Goal: Find contact information: Obtain details needed to contact an individual or organization

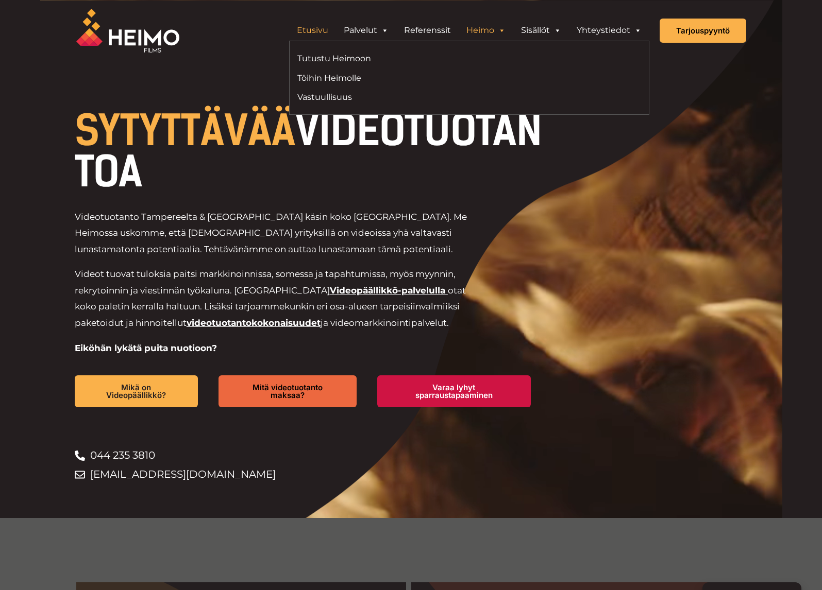
click at [491, 30] on link "Heimo" at bounding box center [486, 30] width 55 height 21
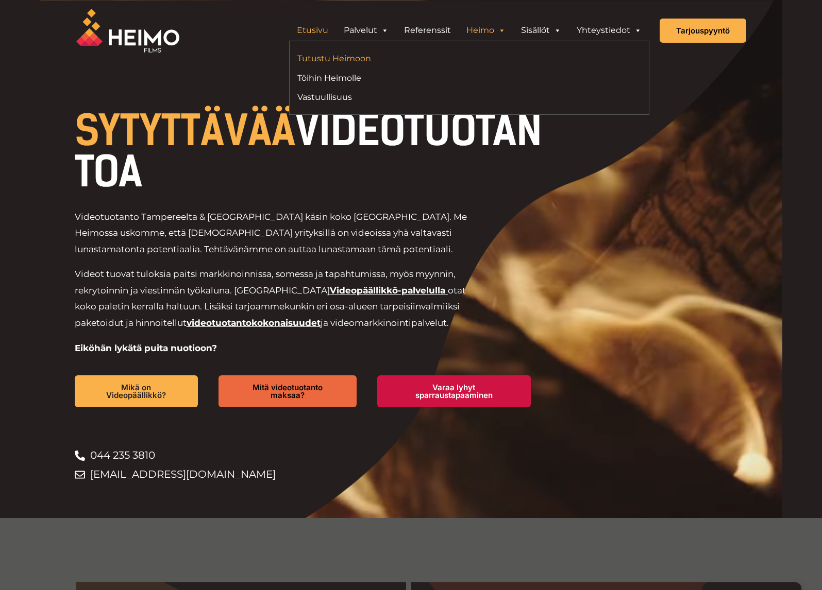
click at [354, 60] on link "Tutustu Heimoon" at bounding box center [379, 59] width 164 height 14
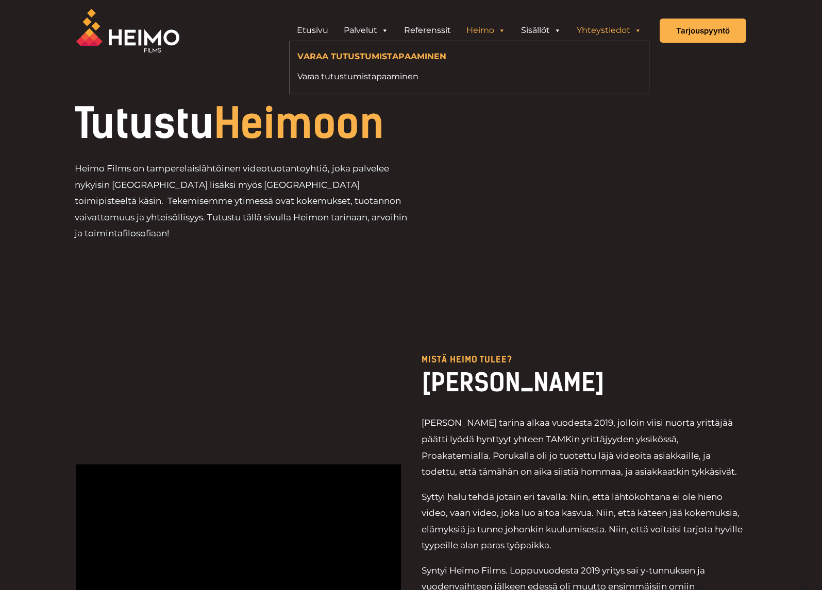
click at [603, 28] on link "Yhteystiedot" at bounding box center [609, 30] width 80 height 21
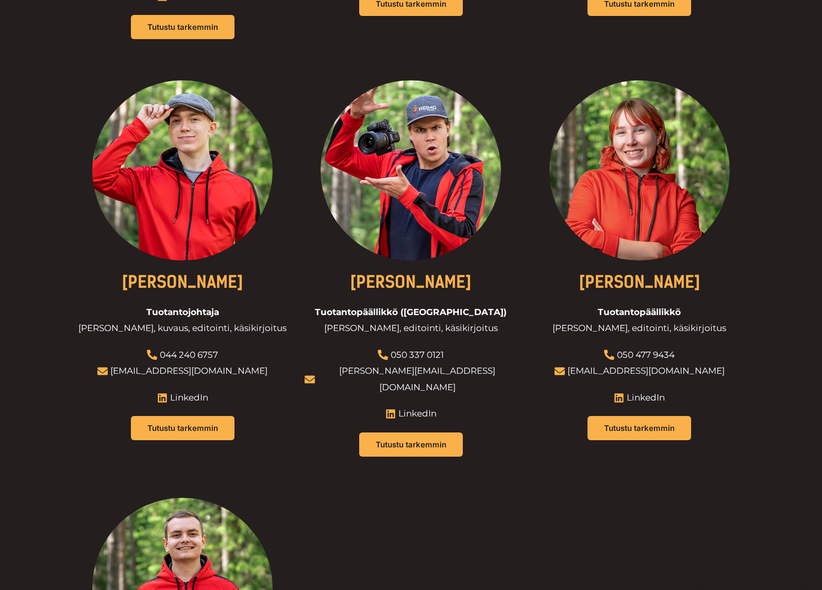
scroll to position [773, 0]
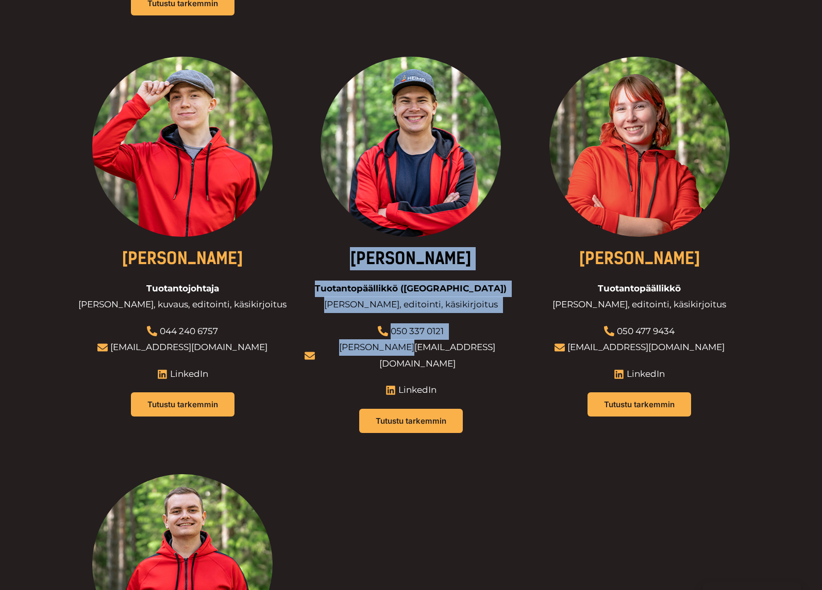
drag, startPoint x: 505, startPoint y: 311, endPoint x: 437, endPoint y: 310, distance: 68.0
click at [437, 310] on div "[PERSON_NAME] Tuotantopäällikkö ([GEOGRAPHIC_DATA]) [PERSON_NAME], editointi, k…" at bounding box center [410, 251] width 213 height 389
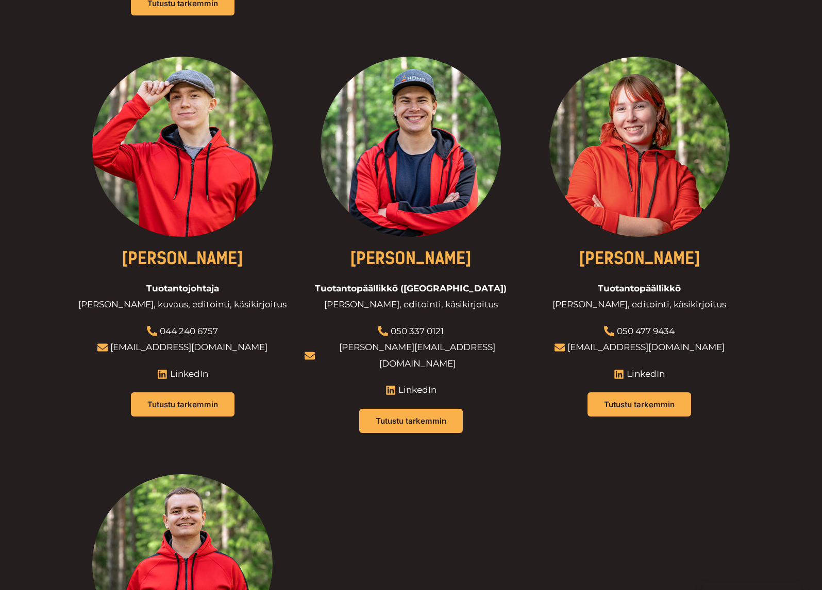
click at [548, 393] on div "Tutustu tarkemmin" at bounding box center [639, 405] width 213 height 24
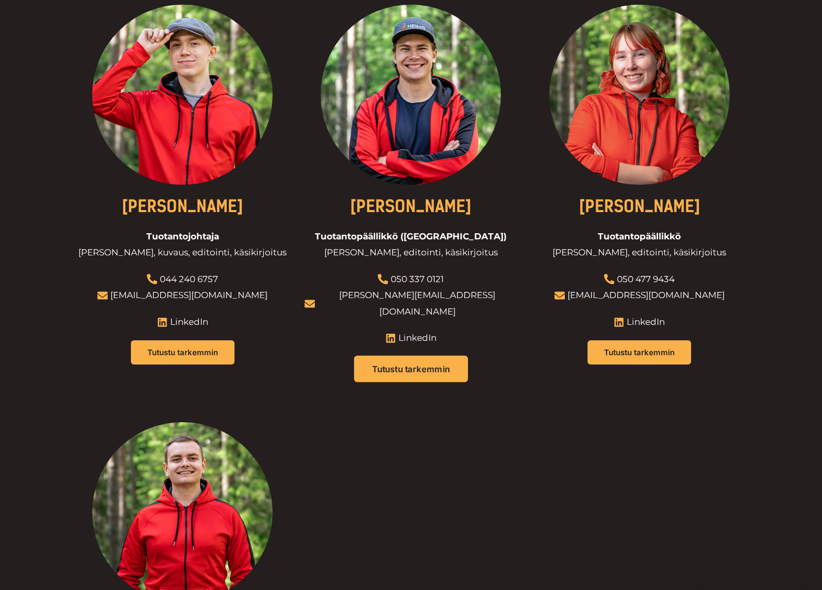
scroll to position [824, 0]
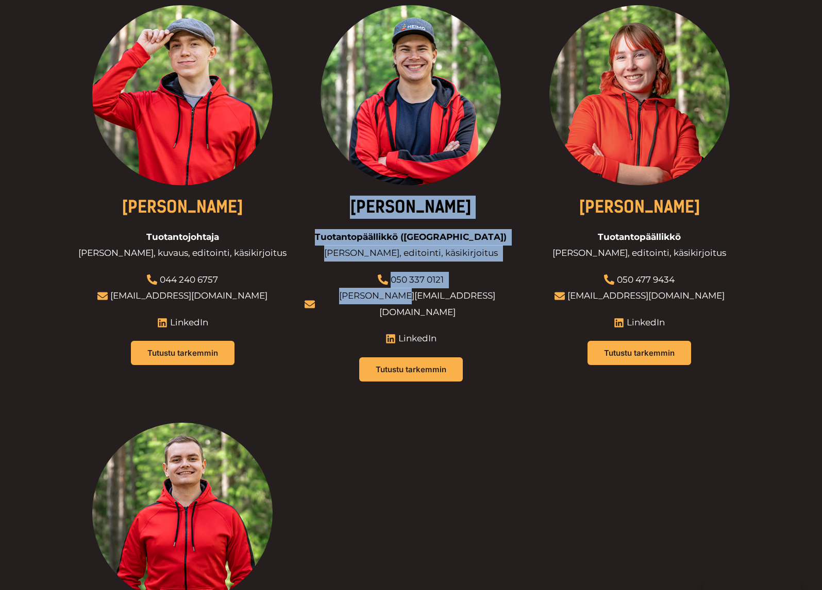
drag, startPoint x: 459, startPoint y: 258, endPoint x: 439, endPoint y: 260, distance: 19.2
click at [439, 260] on div "[PERSON_NAME] Tuotantopäällikkö ([GEOGRAPHIC_DATA]) [PERSON_NAME], editointi, k…" at bounding box center [410, 199] width 213 height 389
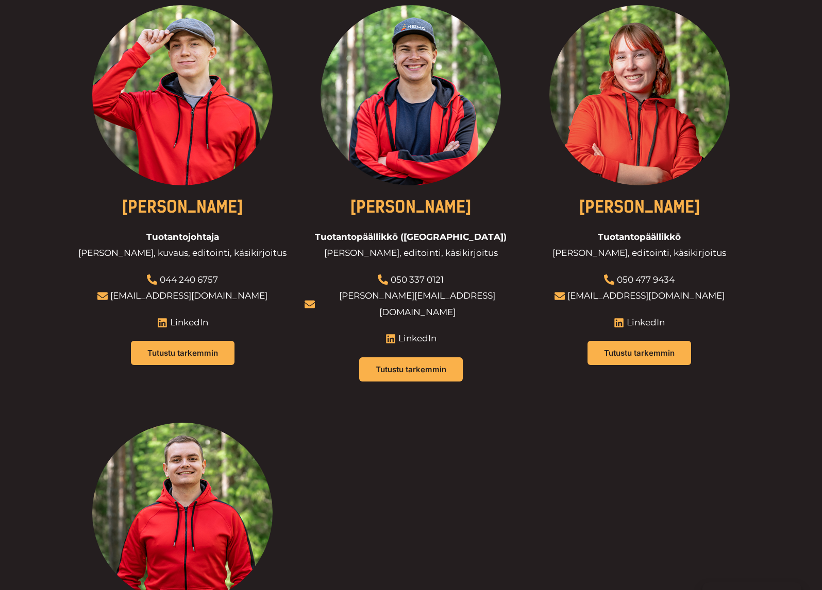
click at [317, 292] on div at bounding box center [410, 199] width 213 height 389
drag, startPoint x: 367, startPoint y: 257, endPoint x: 466, endPoint y: 263, distance: 99.1
click at [466, 288] on span "[PERSON_NAME][EMAIL_ADDRESS][DOMAIN_NAME]" at bounding box center [416, 304] width 202 height 32
copy link "[PERSON_NAME][EMAIL_ADDRESS][DOMAIN_NAME]"
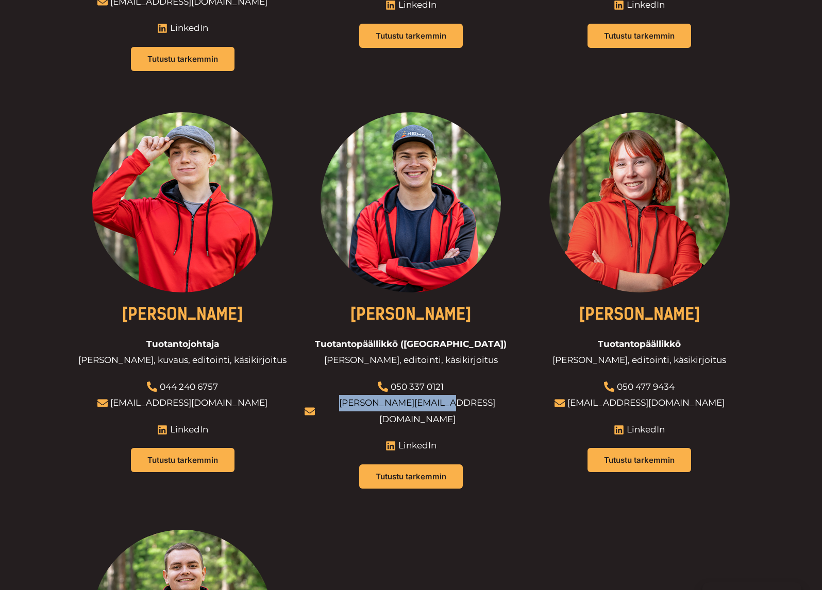
scroll to position [515, 0]
